Goal: Information Seeking & Learning: Learn about a topic

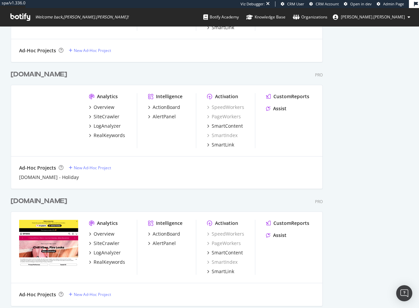
scroll to position [2847, 312]
click at [103, 106] on div "Overview" at bounding box center [104, 107] width 21 height 7
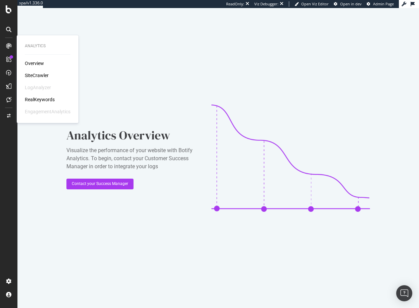
click at [34, 76] on div "SiteCrawler" at bounding box center [37, 75] width 24 height 7
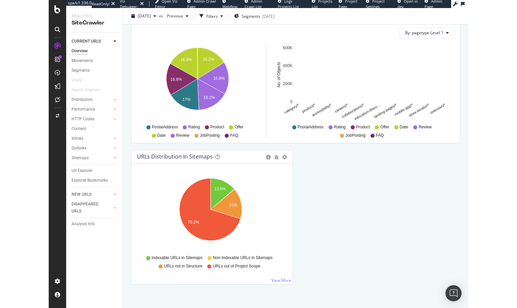
scroll to position [673, 0]
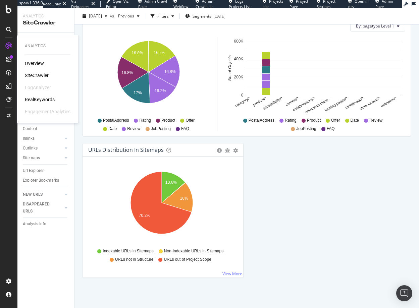
click at [35, 78] on div "SiteCrawler" at bounding box center [37, 75] width 24 height 7
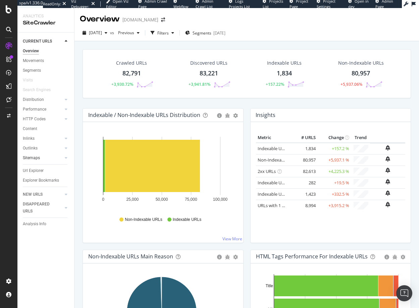
click at [50, 159] on link "Sitemaps" at bounding box center [43, 158] width 40 height 7
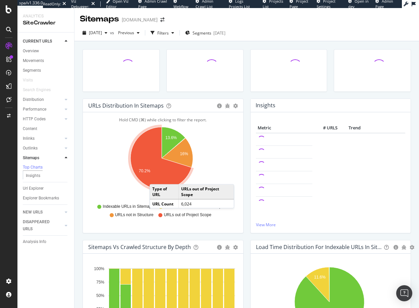
click at [156, 178] on icon "A chart." at bounding box center [161, 158] width 61 height 62
click at [156, 175] on icon "A chart." at bounding box center [161, 158] width 61 height 62
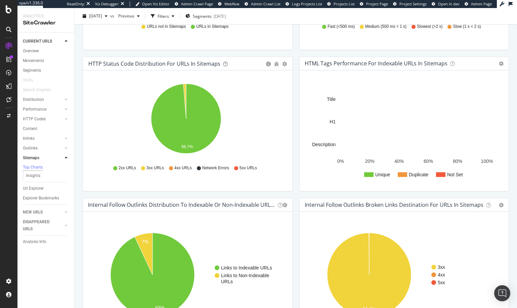
scroll to position [334, 0]
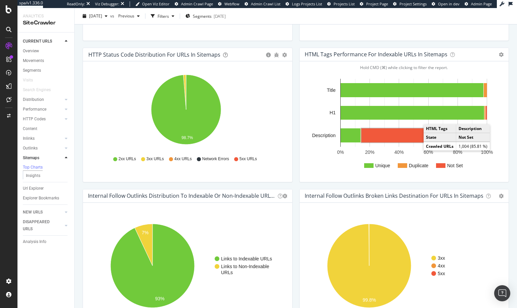
click at [349, 136] on rect "A chart." at bounding box center [423, 136] width 125 height 14
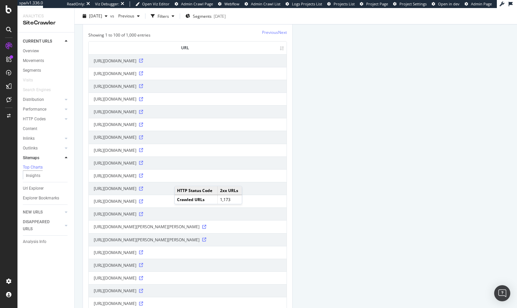
scroll to position [805, 0]
